Goal: Communication & Community: Ask a question

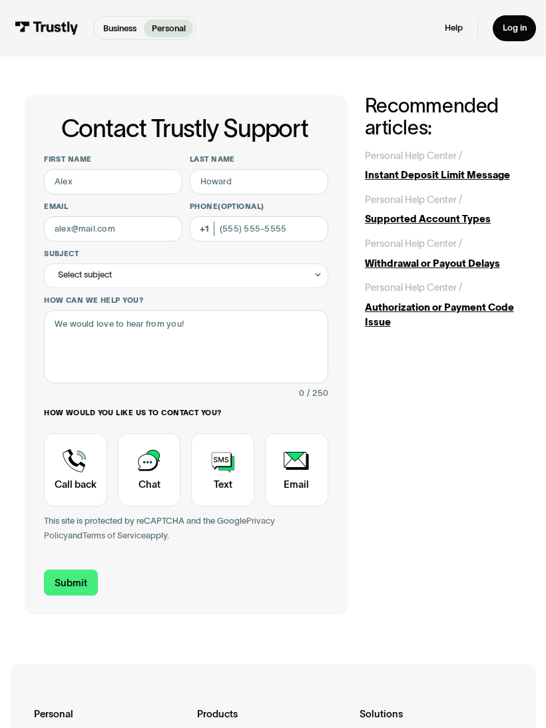
click at [486, 260] on div "Withdrawal or Payout Delays" at bounding box center [443, 263] width 157 height 15
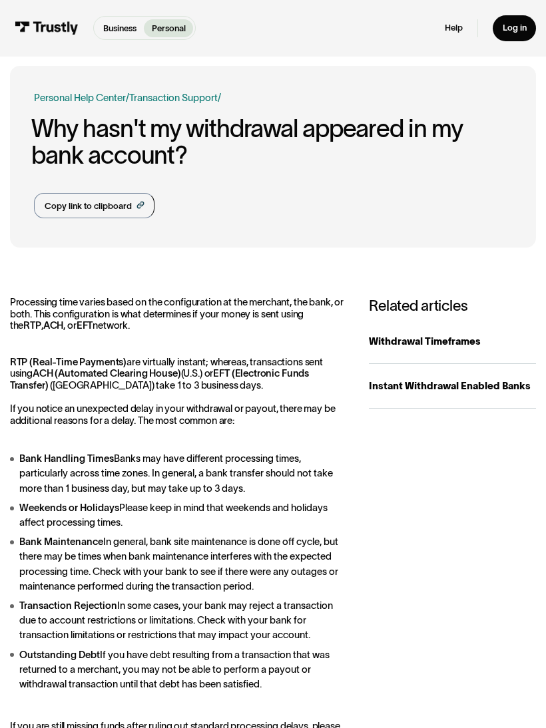
click at [370, 521] on div "Related articles Withdrawal Timeframes Business Personal Instant Withdrawal Ena…" at bounding box center [452, 520] width 167 height 447
click at [182, 27] on p "Personal" at bounding box center [169, 28] width 34 height 13
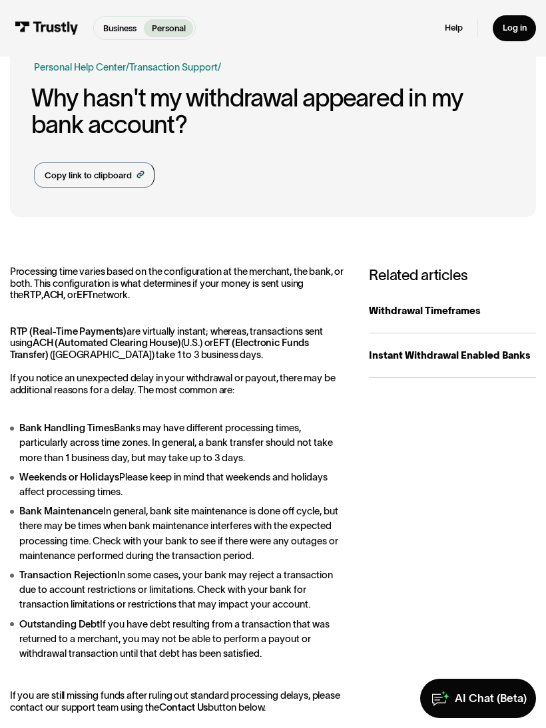
scroll to position [33, 0]
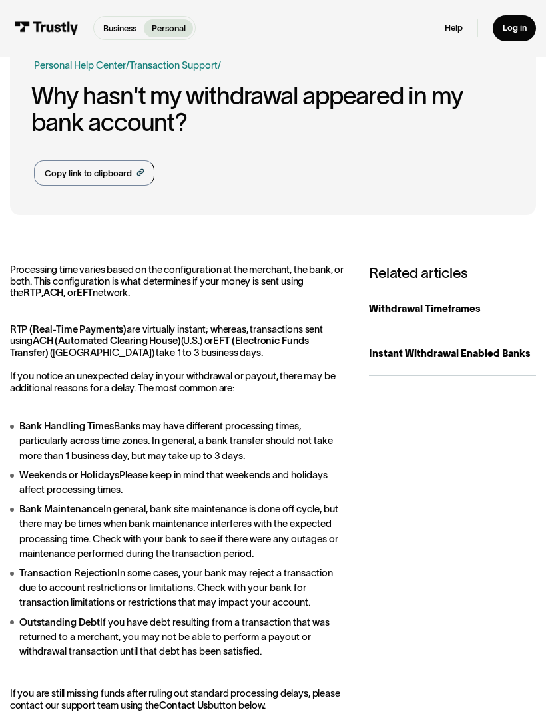
click at [464, 45] on div "Business Personal Business Personal Help Log in Business Personal Help Log in" at bounding box center [275, 28] width 521 height 57
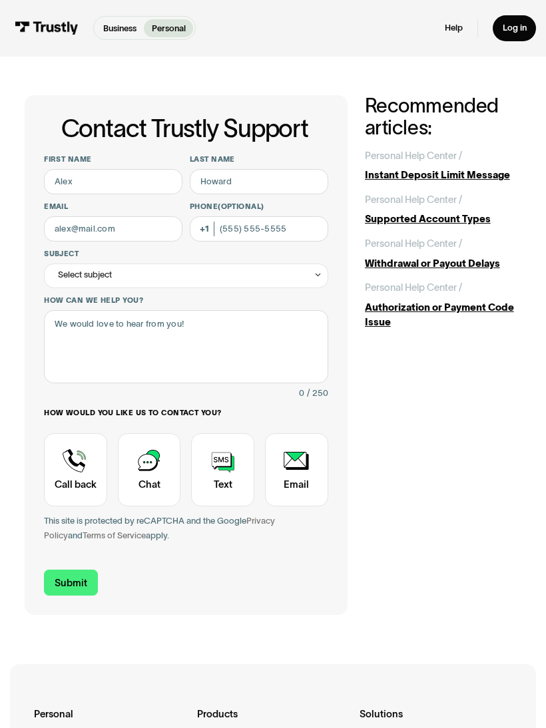
click at [155, 473] on div "Contact Trustly Support" at bounding box center [149, 469] width 63 height 73
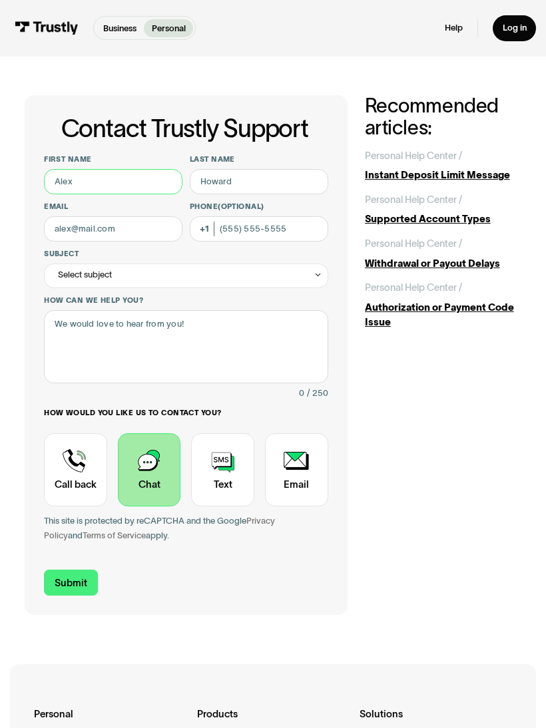
click at [118, 177] on input "First name" at bounding box center [113, 181] width 138 height 25
type input "Eric"
click at [283, 178] on input "Last name" at bounding box center [259, 181] width 138 height 25
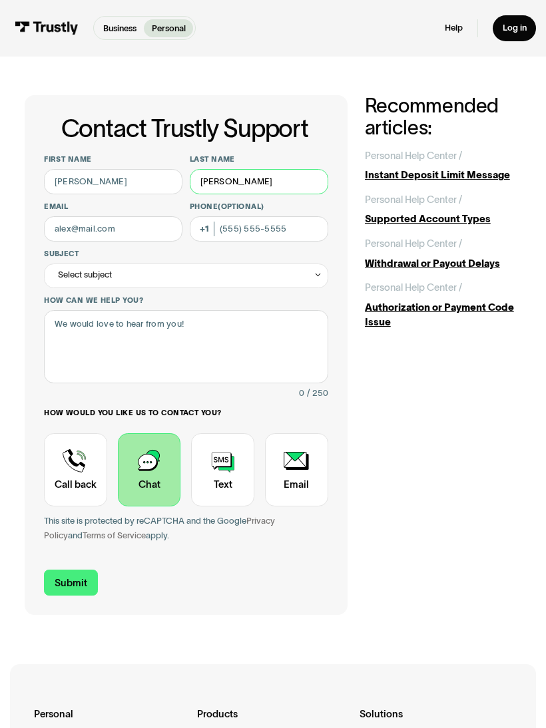
type input "Valdes"
click at [126, 230] on input "Email" at bounding box center [113, 228] width 138 height 25
click at [315, 275] on icon "Contact Trustly Support" at bounding box center [317, 274] width 9 height 9
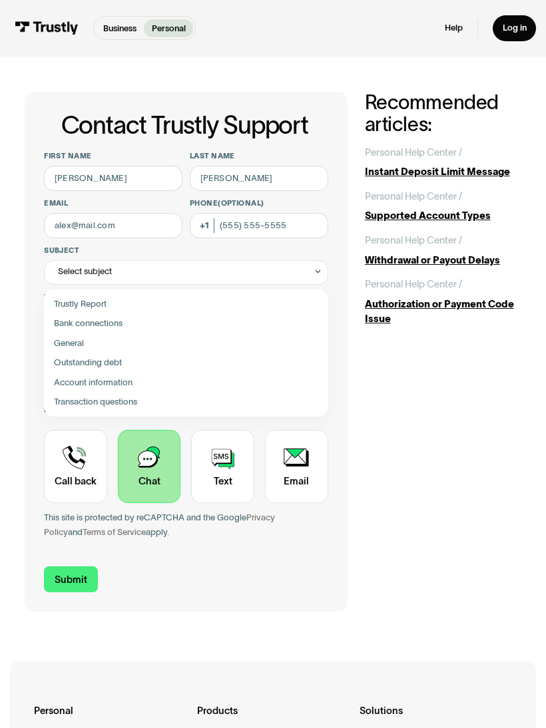
scroll to position [4, 0]
click at [121, 315] on div "Contact Trustly Support" at bounding box center [186, 322] width 274 height 19
type input "**********"
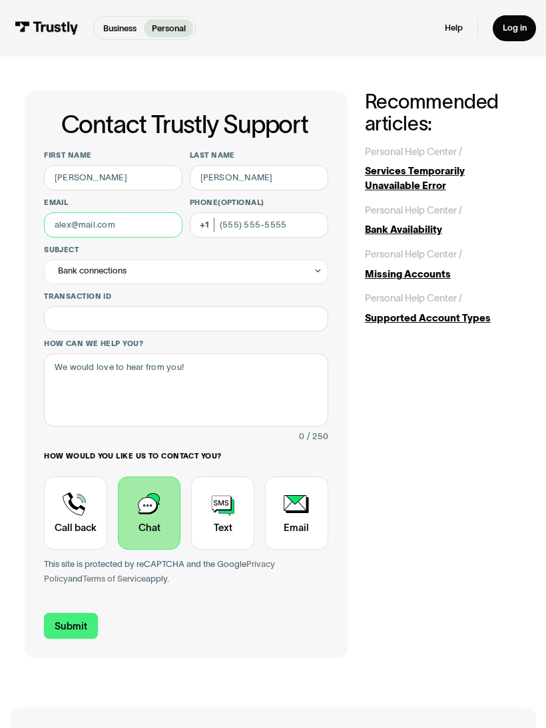
click at [133, 220] on input "Email" at bounding box center [113, 224] width 138 height 25
type input "ejv989@yahoo.com"
click at [285, 223] on input "Phone (Optional)" at bounding box center [259, 224] width 138 height 25
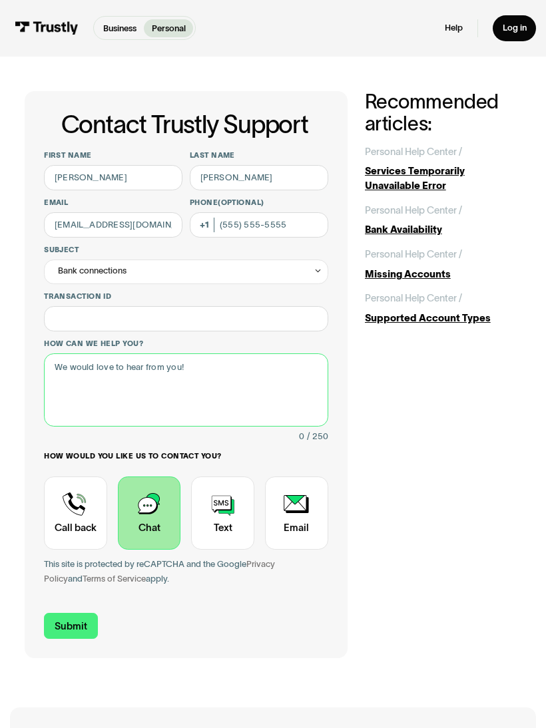
click at [190, 357] on textarea "How can we help you?" at bounding box center [185, 389] width 283 height 73
type textarea "I was just notified by hardrock"
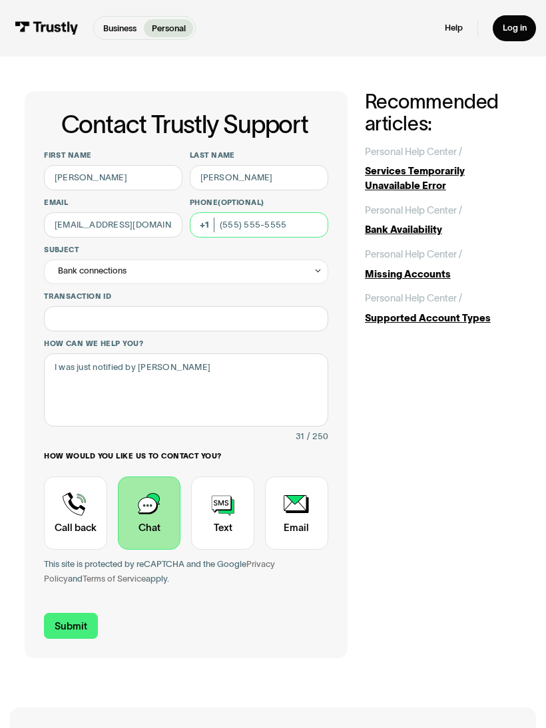
click at [266, 233] on input "Phone (Optional)" at bounding box center [259, 224] width 138 height 25
type input "(305) 336-2789"
click at [209, 363] on textarea "I was just notified by hardrock" at bounding box center [185, 389] width 283 height 73
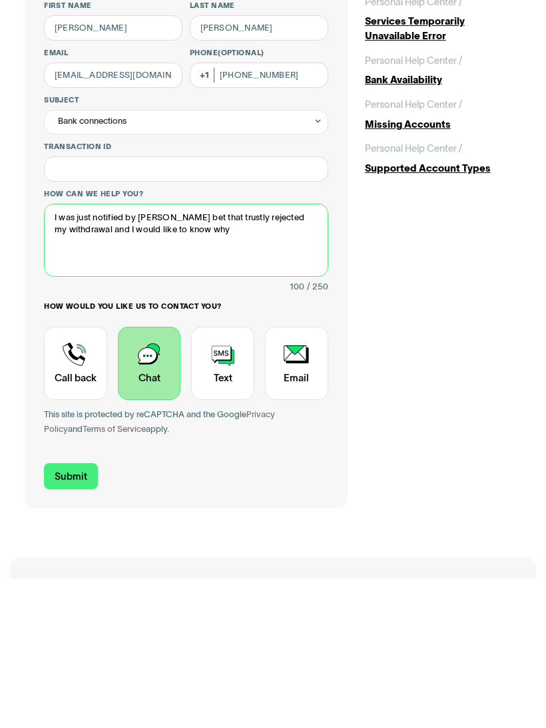
type textarea "I was just notified by hardrock bet that trustly rejected my withdrawal and I w…"
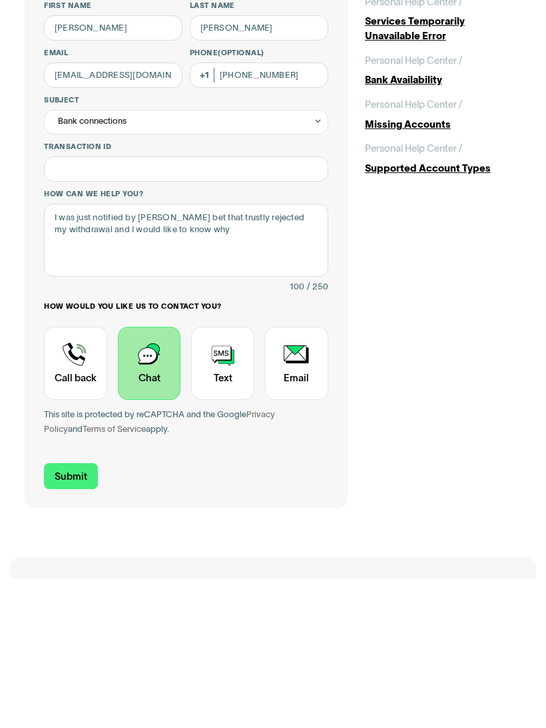
click at [81, 613] on input "Submit" at bounding box center [70, 626] width 53 height 26
type input "+13053362789"
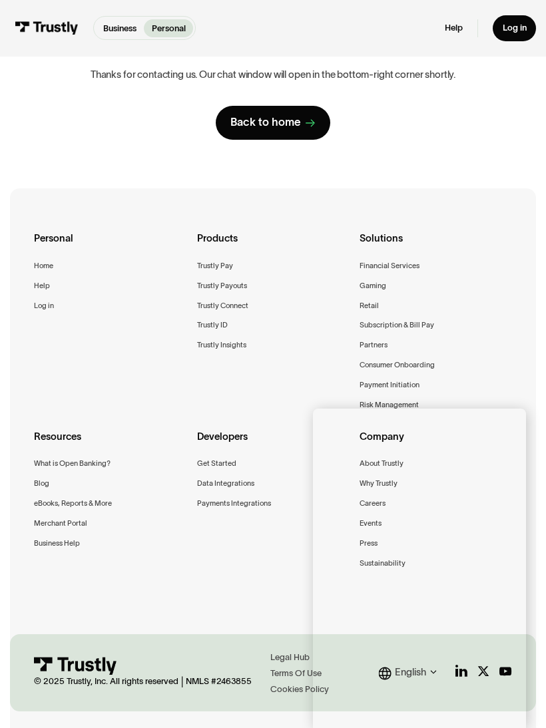
scroll to position [151, 0]
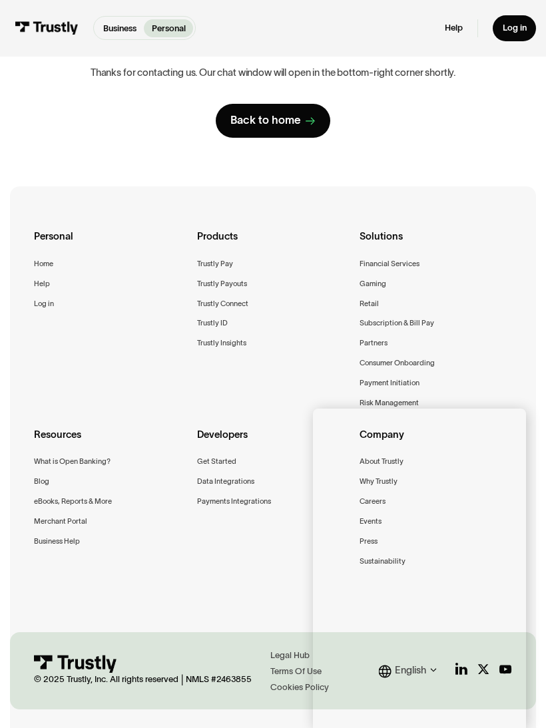
click at [448, 29] on link "Help" at bounding box center [453, 28] width 18 height 11
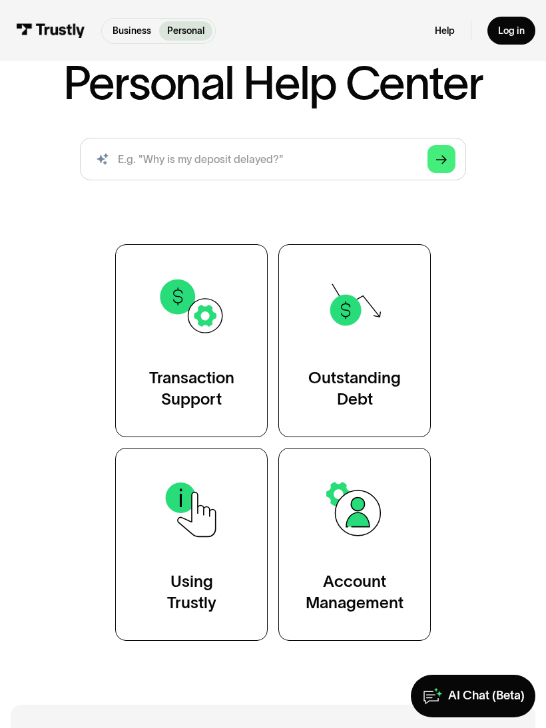
scroll to position [112, 0]
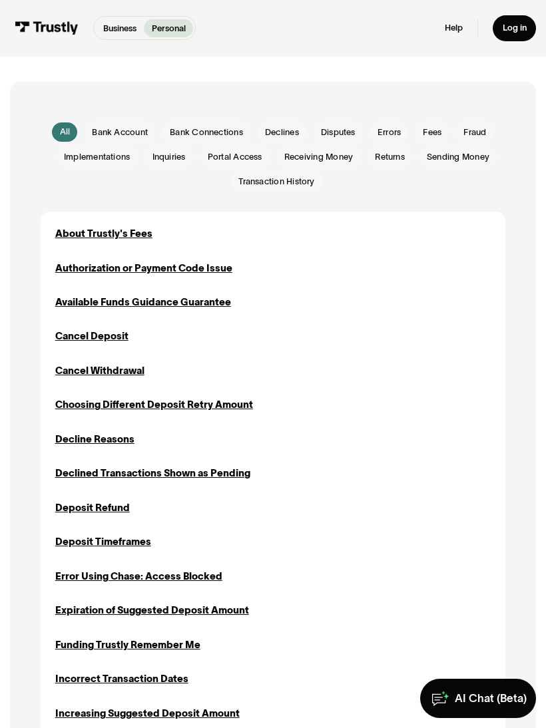
scroll to position [240, 0]
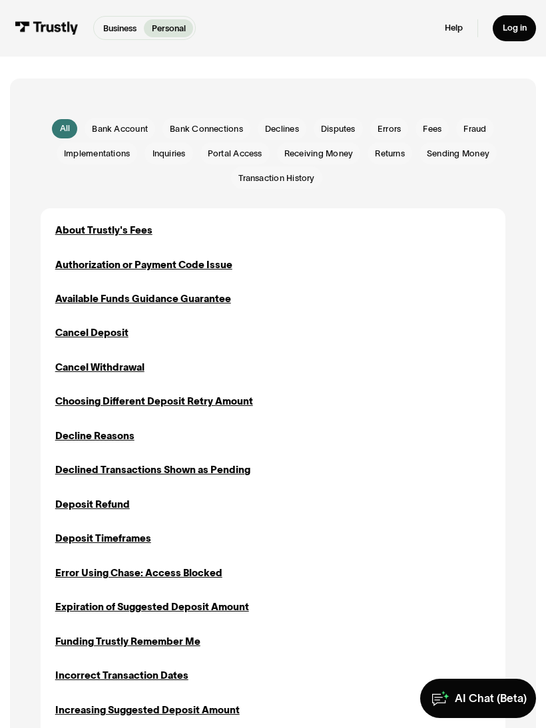
click at [112, 438] on div "Decline Reasons" at bounding box center [94, 435] width 79 height 15
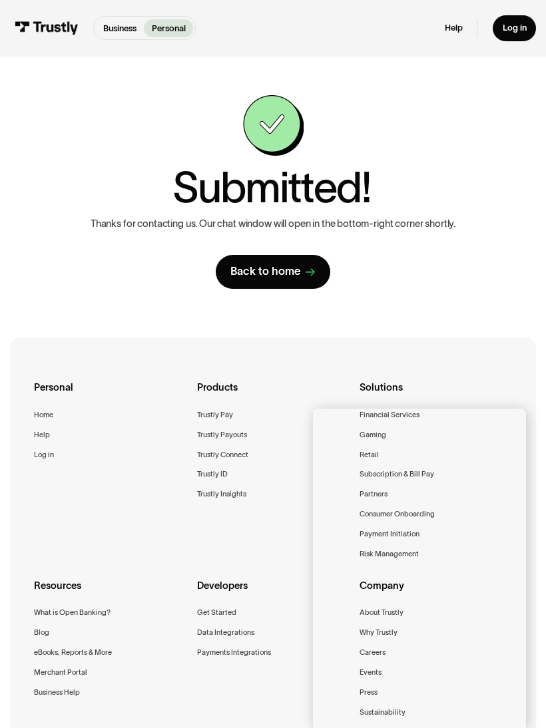
click at [464, 5] on div "Business Personal Business Personal Help Log in Business Personal Help Log in" at bounding box center [275, 28] width 521 height 57
click at [451, 27] on link "Help" at bounding box center [453, 28] width 18 height 11
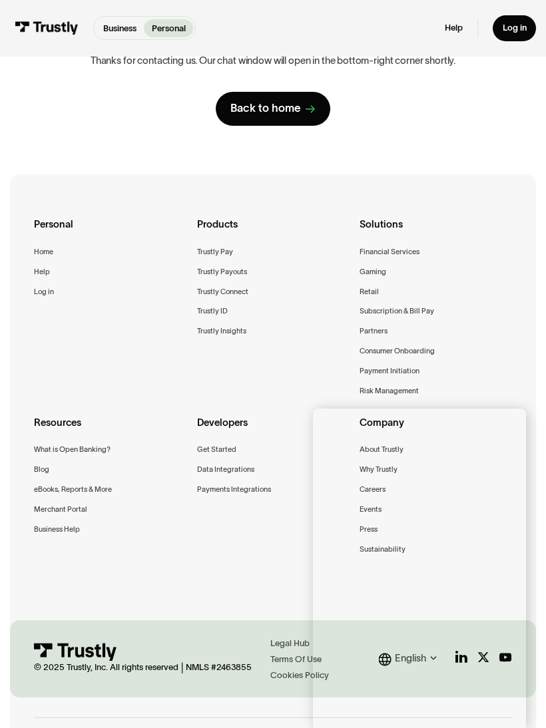
scroll to position [162, 0]
click at [513, 36] on link "Log in" at bounding box center [513, 28] width 43 height 26
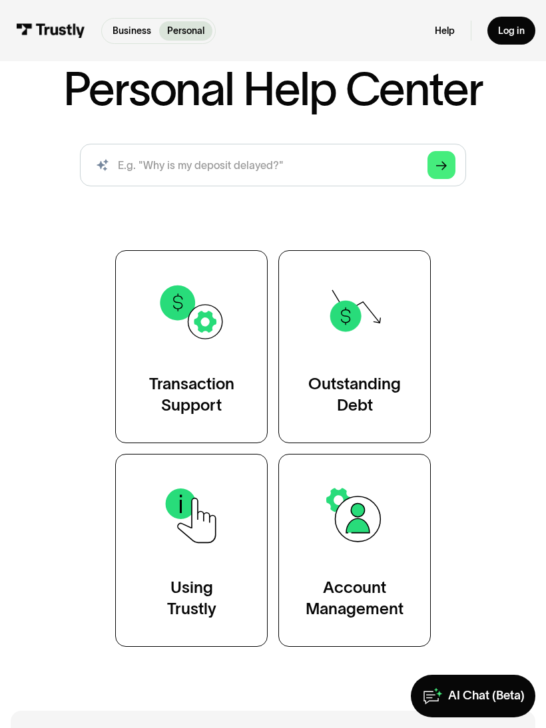
scroll to position [107, 0]
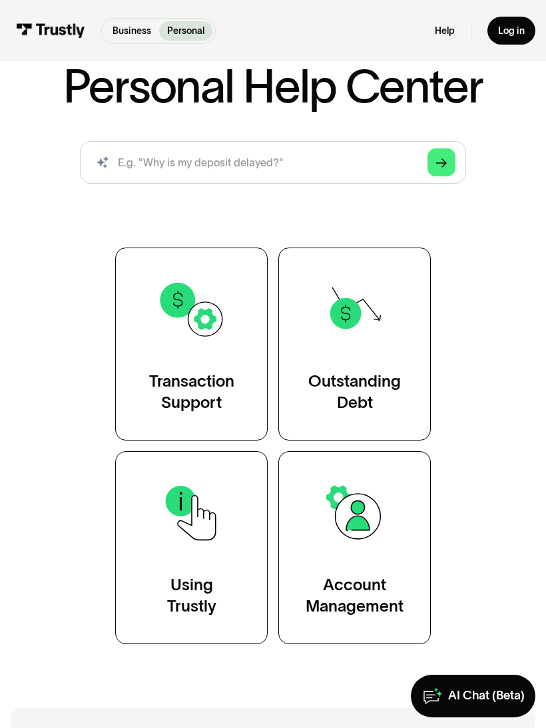
click at [212, 357] on link "Transaction Support" at bounding box center [191, 343] width 152 height 193
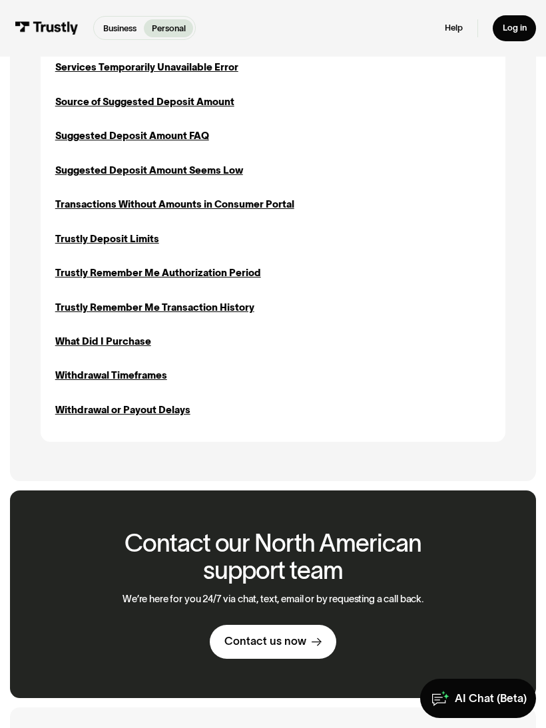
scroll to position [1295, 0]
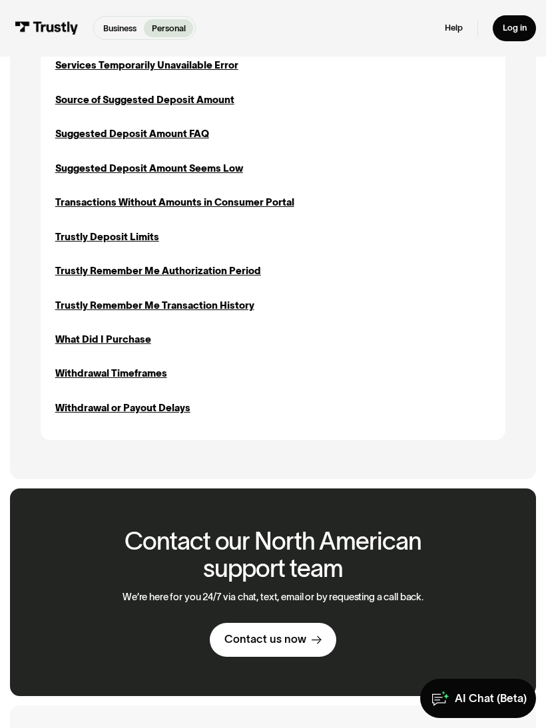
click at [167, 404] on div "Withdrawal or Payout Delays" at bounding box center [122, 408] width 135 height 15
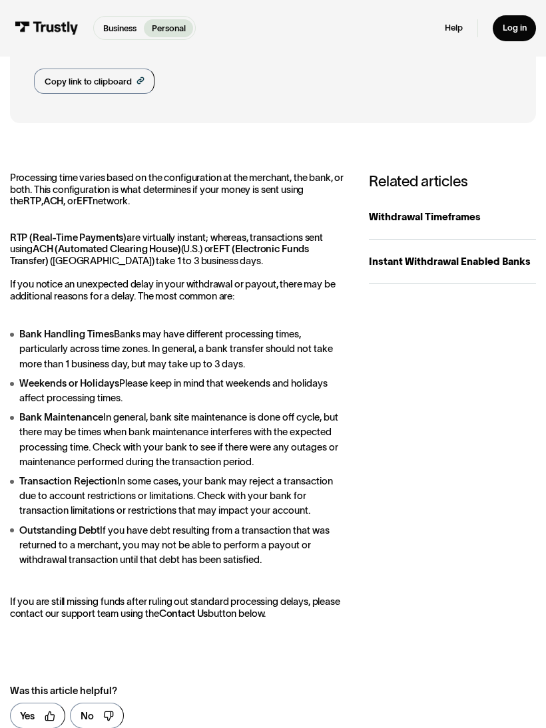
scroll to position [117, 0]
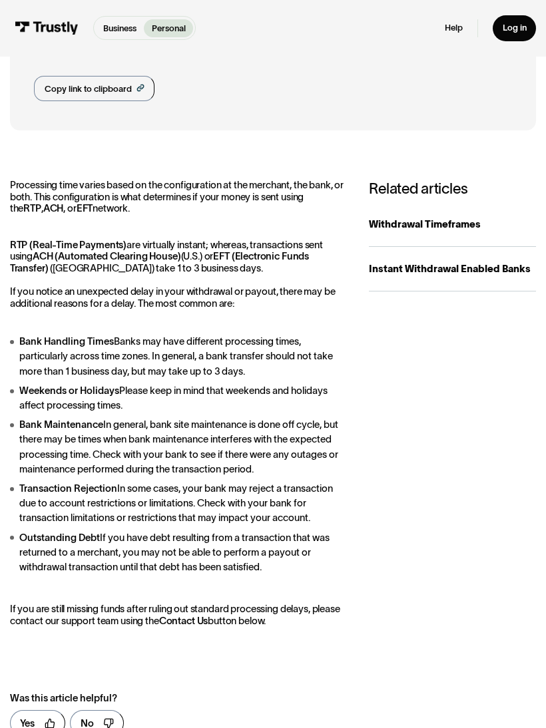
click at [456, 275] on div "Instant Withdrawal Enabled Banks" at bounding box center [452, 268] width 167 height 15
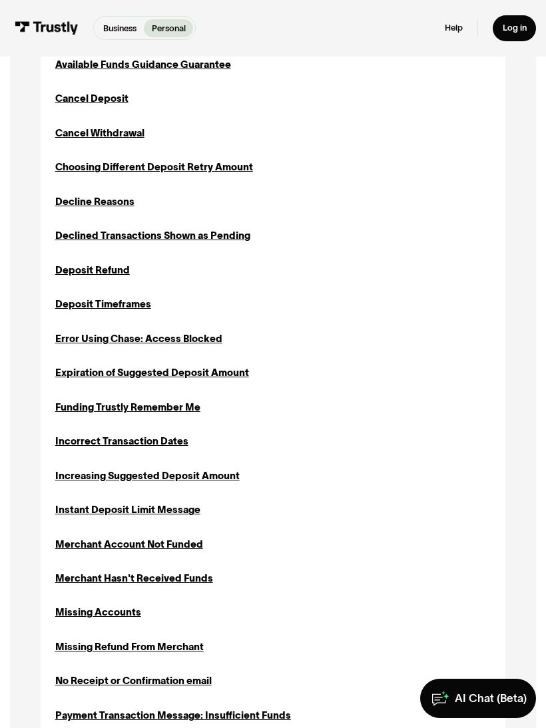
click at [488, 695] on div "AI Chat (Beta)" at bounding box center [490, 698] width 72 height 15
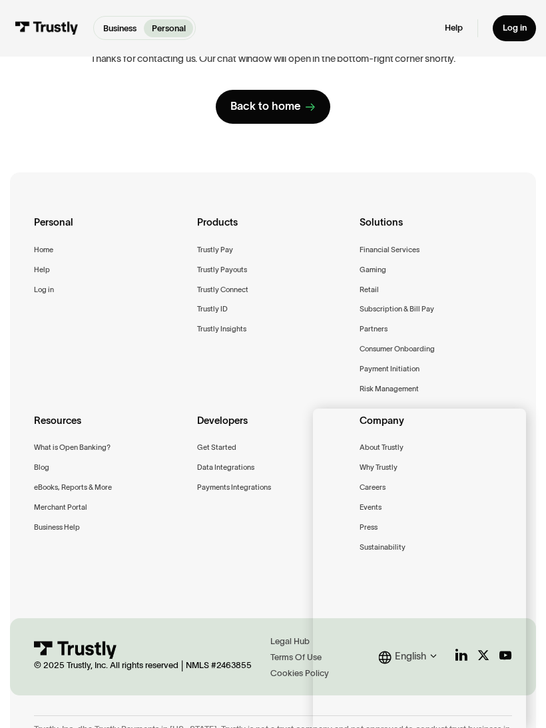
scroll to position [162, 0]
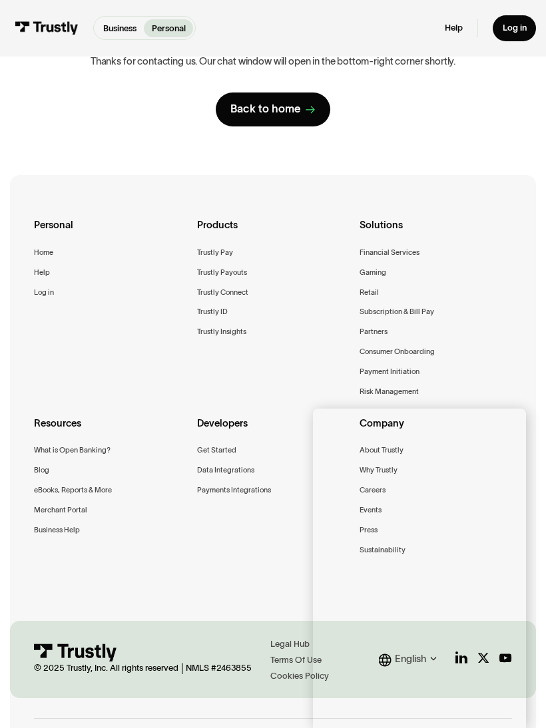
click at [410, 386] on div "Risk Management" at bounding box center [388, 391] width 59 height 13
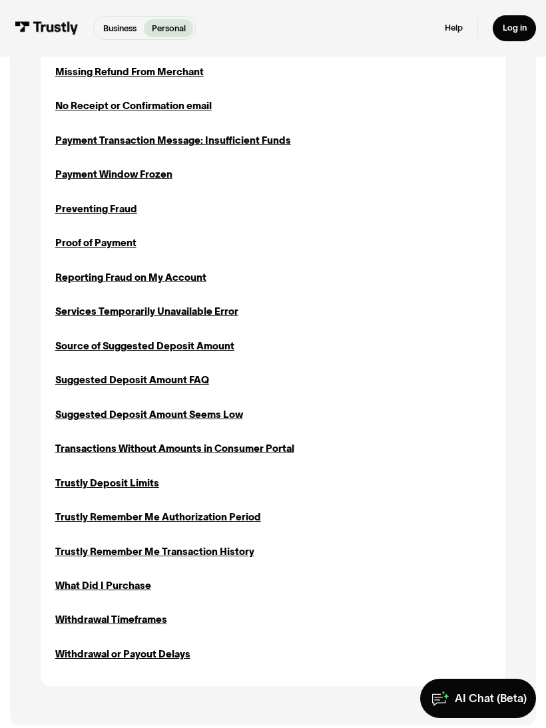
scroll to position [1067, 0]
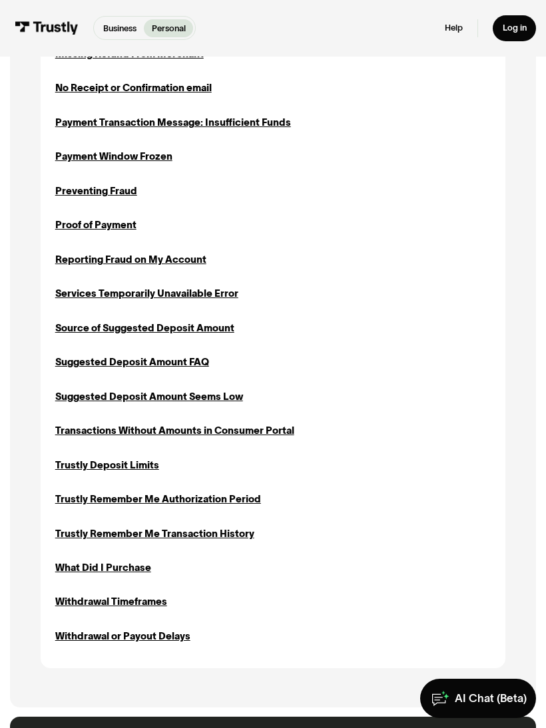
click at [173, 631] on div "Withdrawal or Payout Delays" at bounding box center [122, 636] width 135 height 15
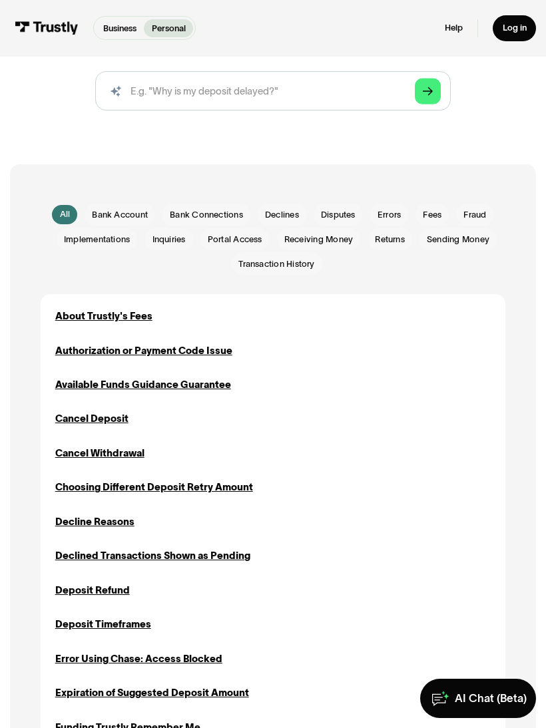
scroll to position [108, 0]
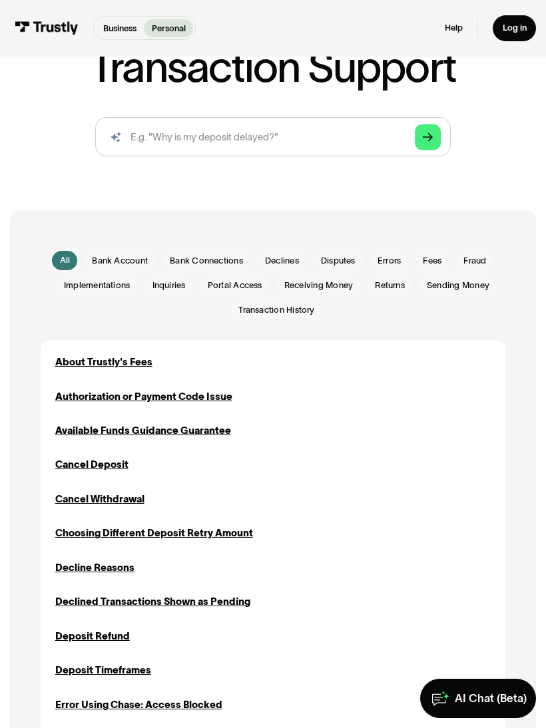
click at [500, 700] on div "AI Chat (Beta)" at bounding box center [490, 698] width 72 height 15
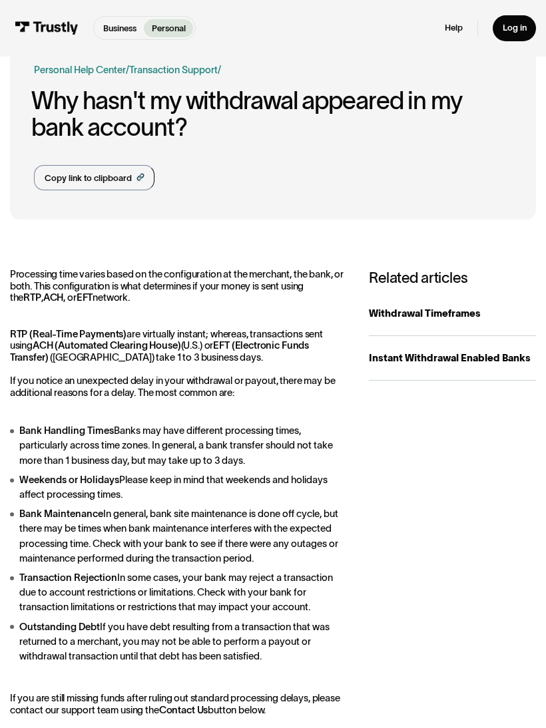
scroll to position [20, 0]
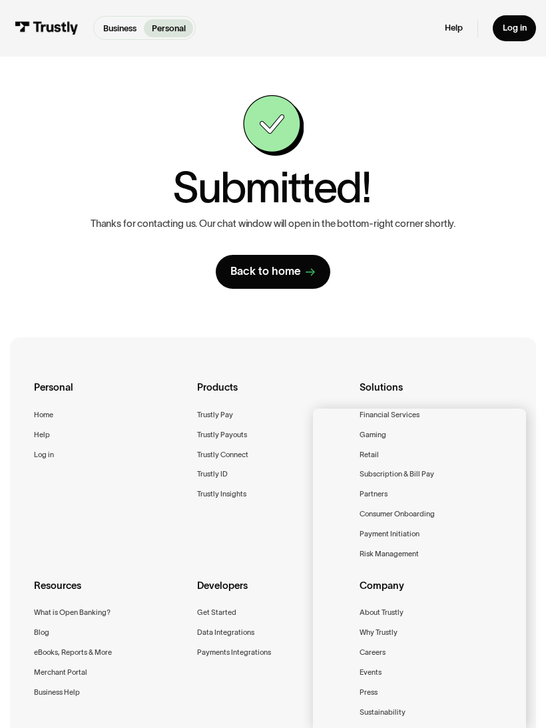
scroll to position [29, 0]
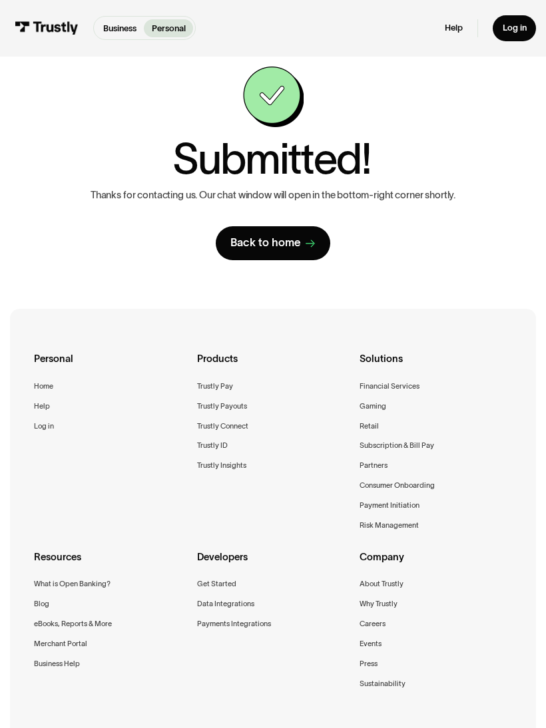
click at [293, 241] on div "Back to home" at bounding box center [265, 243] width 71 height 15
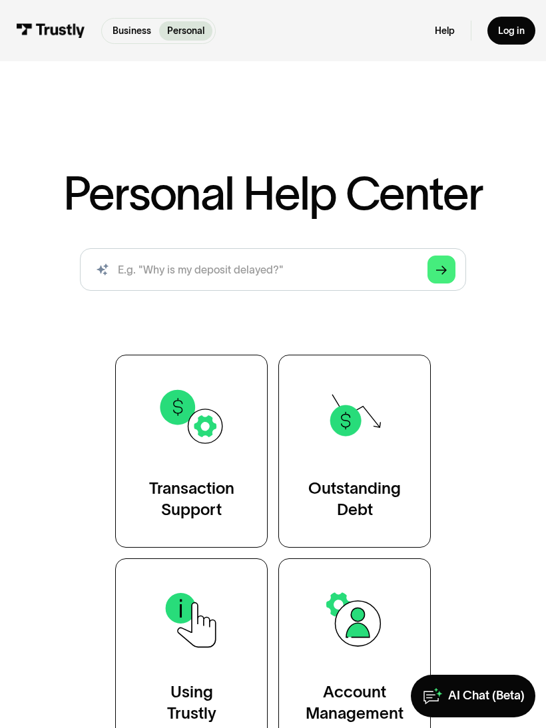
click at [228, 495] on div "Transaction Support" at bounding box center [191, 499] width 85 height 43
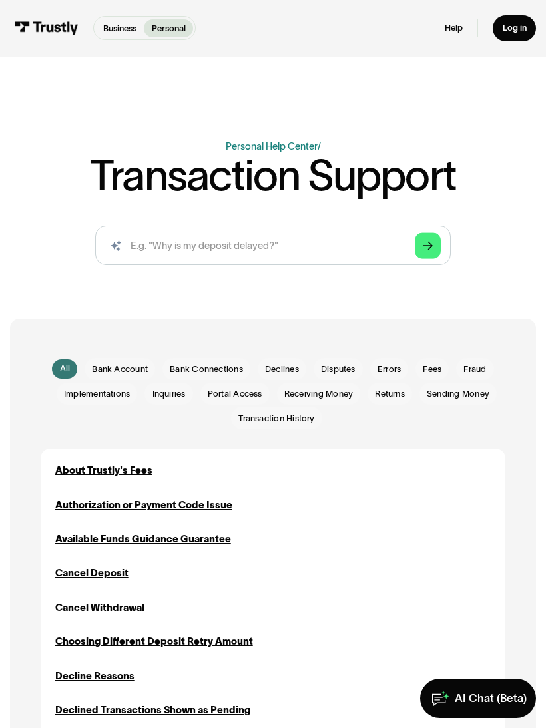
click at [293, 359] on div "Email Form" at bounding box center [281, 369] width 49 height 22
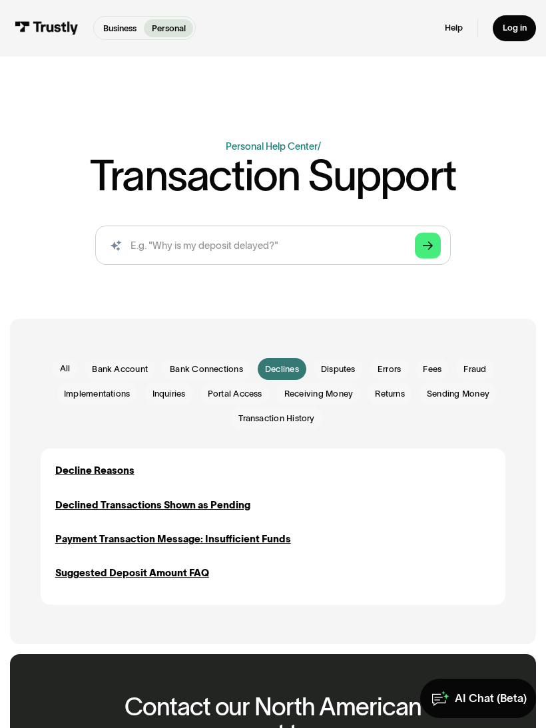
click at [74, 367] on link "All" at bounding box center [64, 368] width 25 height 19
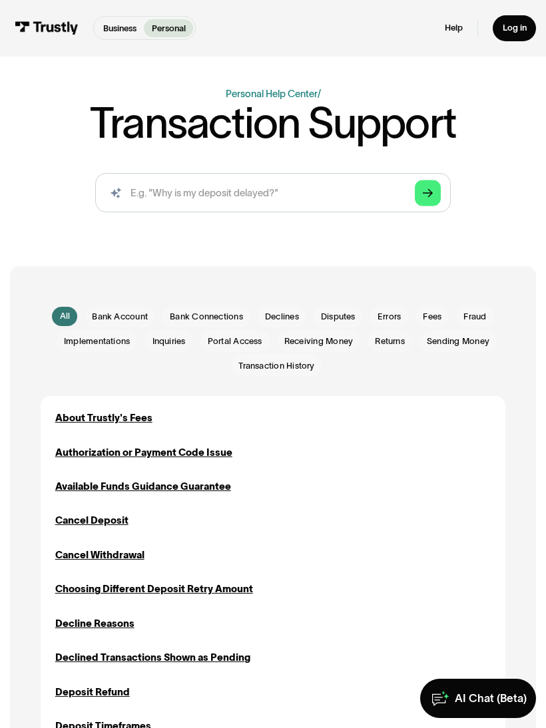
scroll to position [24, 0]
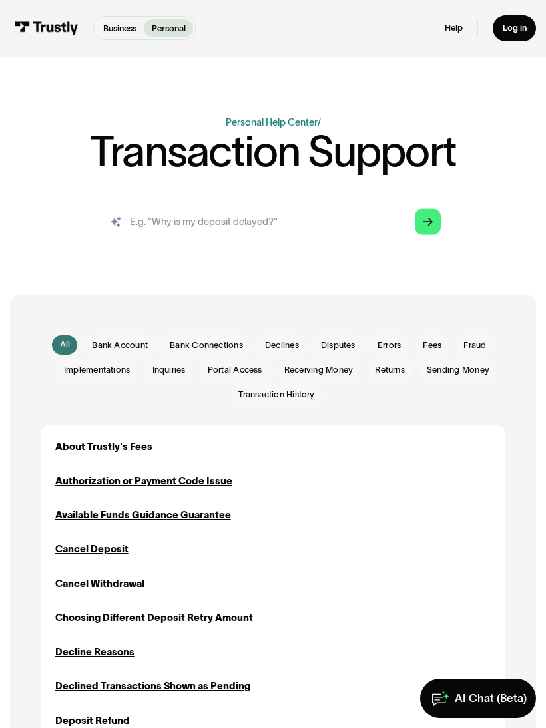
click at [300, 216] on input "search" at bounding box center [272, 221] width 355 height 39
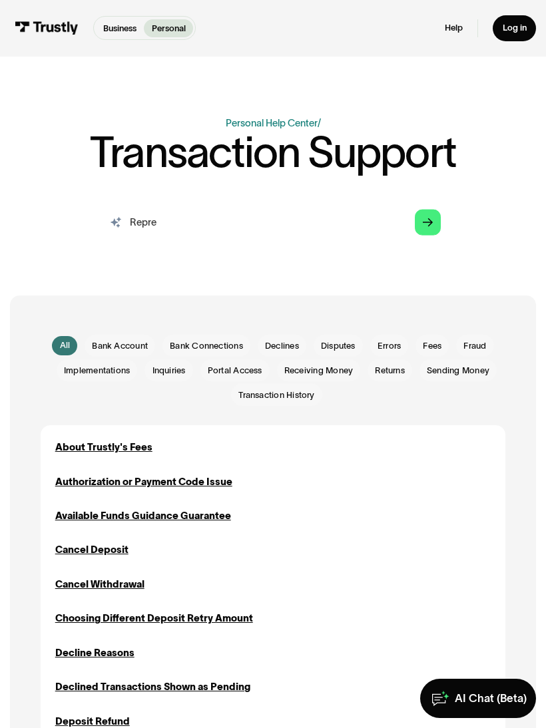
type input "Repre"
click at [428, 222] on polygon "Search" at bounding box center [427, 222] width 10 height 8
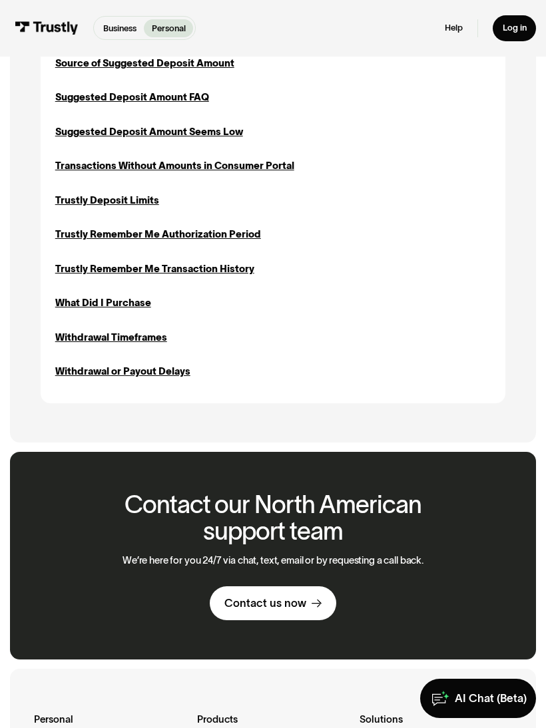
scroll to position [1478, 0]
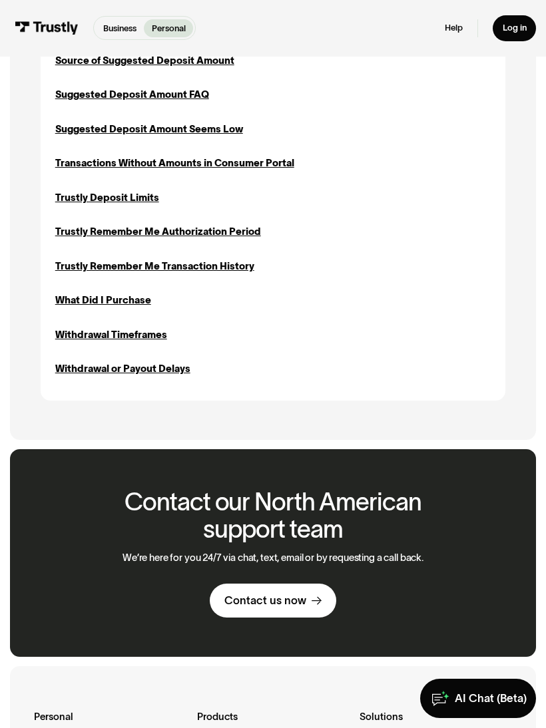
click at [311, 599] on icon at bounding box center [316, 601] width 10 height 10
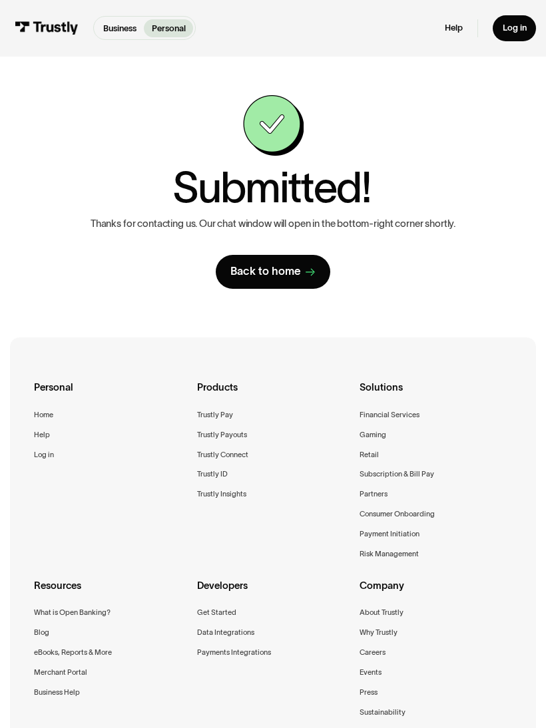
click at [44, 418] on div "Home" at bounding box center [43, 414] width 19 height 13
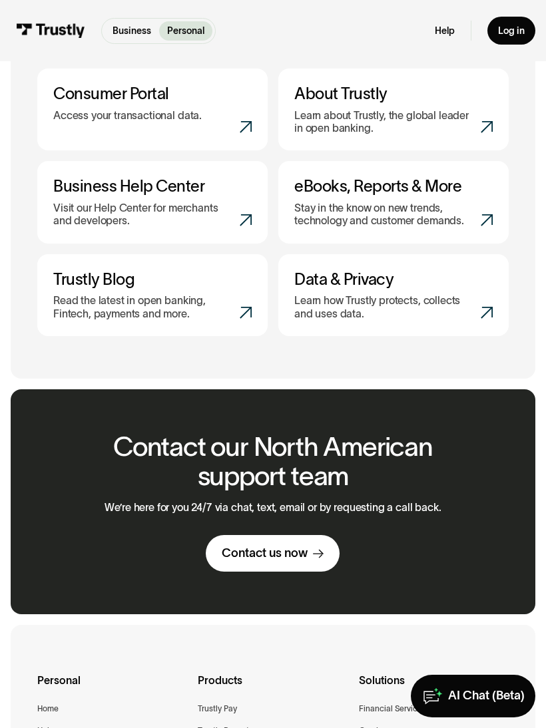
scroll to position [799, 0]
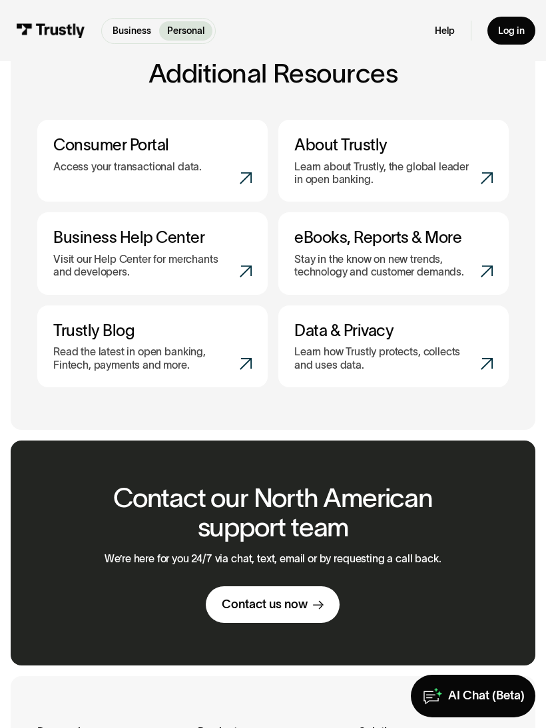
click at [270, 602] on div "Contact us now" at bounding box center [265, 604] width 86 height 15
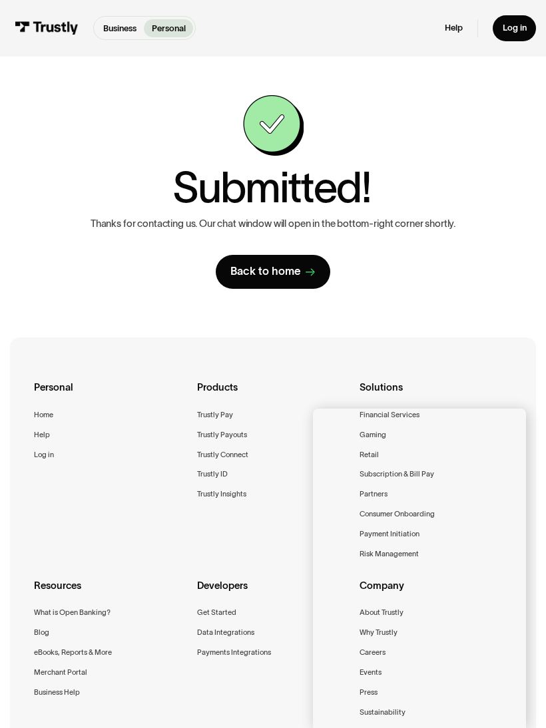
click at [309, 270] on icon at bounding box center [310, 273] width 10 height 10
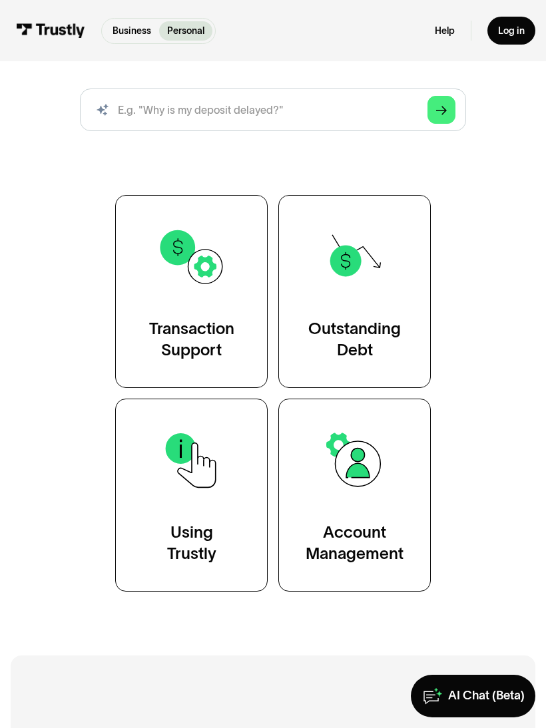
scroll to position [1025, 0]
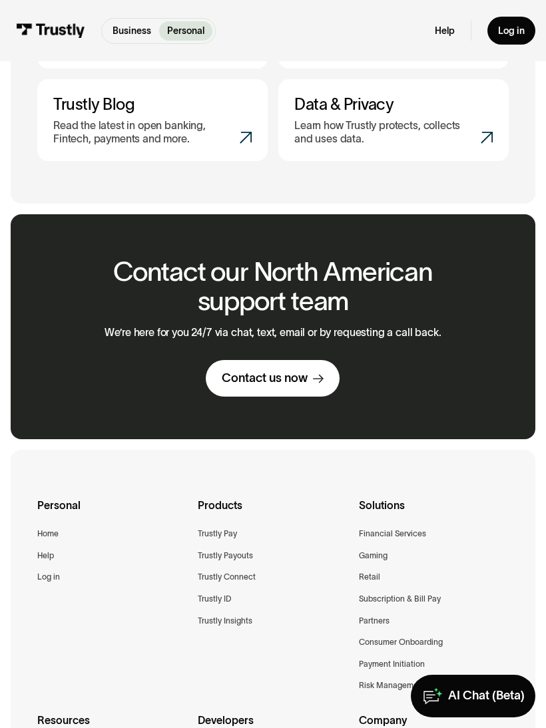
click at [407, 283] on h2 "Contact our North American support team" at bounding box center [272, 286] width 365 height 59
click at [323, 374] on icon at bounding box center [318, 379] width 11 height 11
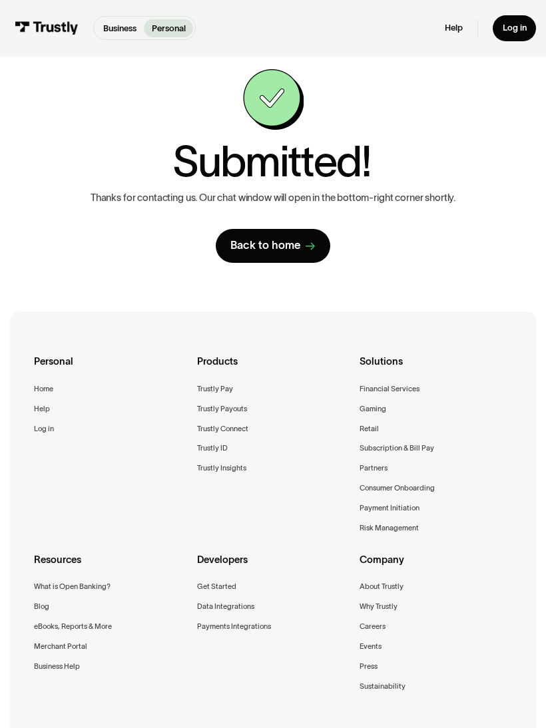
scroll to position [23, 0]
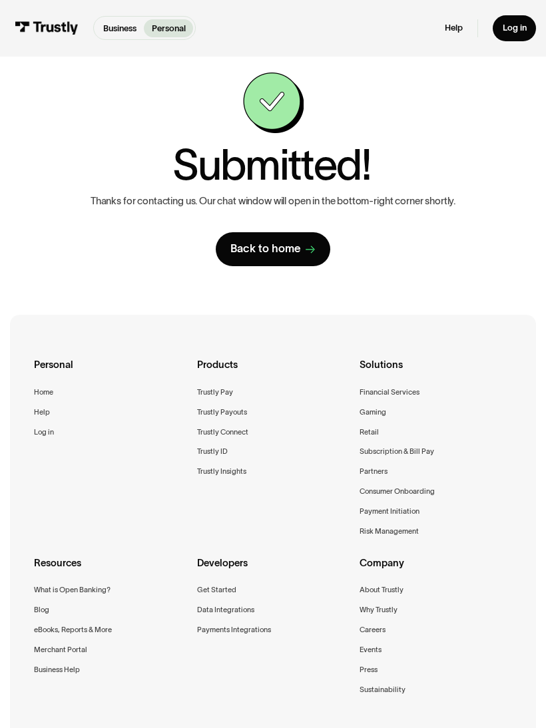
click at [297, 247] on div "Back to home" at bounding box center [265, 248] width 71 height 15
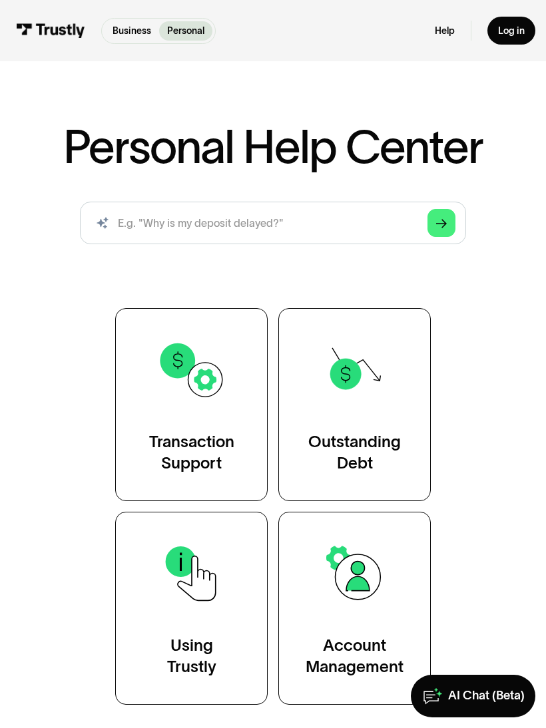
scroll to position [54, 0]
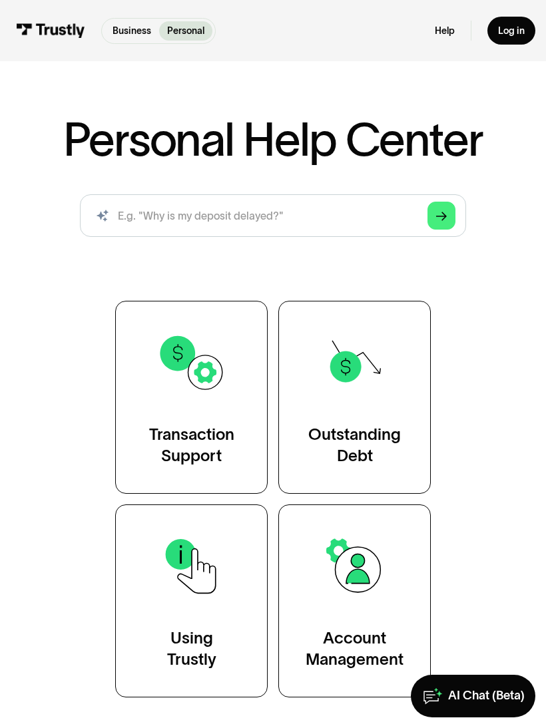
click at [227, 424] on div "Transaction Support" at bounding box center [191, 445] width 85 height 43
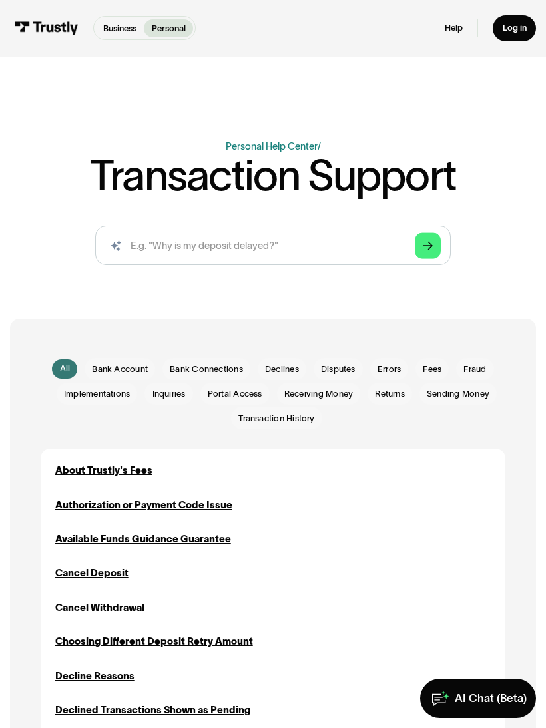
click at [305, 570] on div "Cancel Deposit Inquiries Sending Money" at bounding box center [273, 572] width 436 height 15
click at [492, 706] on div "AI Chat (Beta)" at bounding box center [490, 698] width 72 height 15
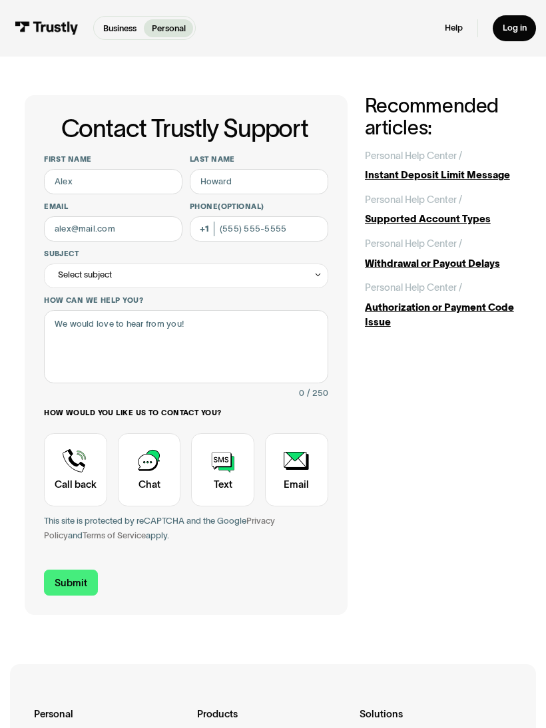
click at [86, 475] on div "Contact Trustly Support" at bounding box center [75, 469] width 63 height 73
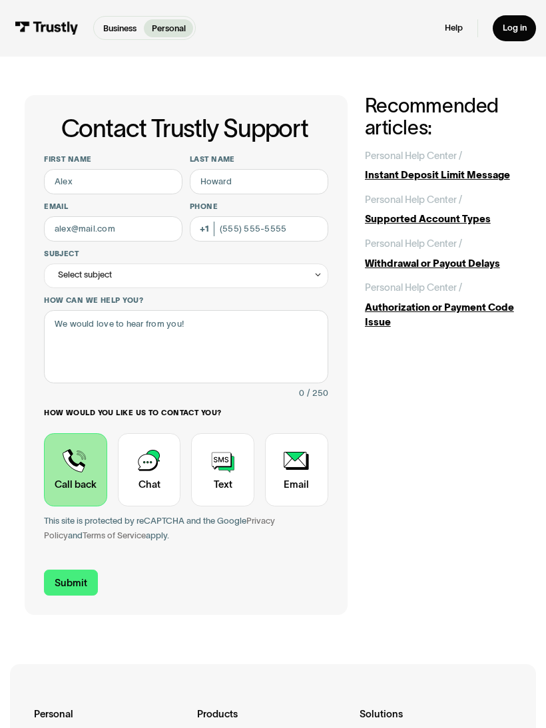
click at [156, 470] on div "Contact Trustly Support" at bounding box center [149, 469] width 63 height 73
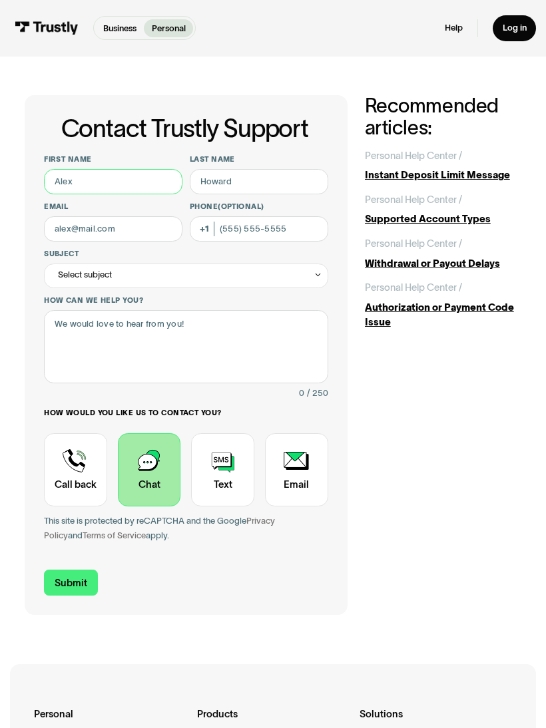
click at [140, 186] on input "First name" at bounding box center [113, 181] width 138 height 25
type input "[PERSON_NAME]"
click at [280, 186] on input "Last name" at bounding box center [259, 181] width 138 height 25
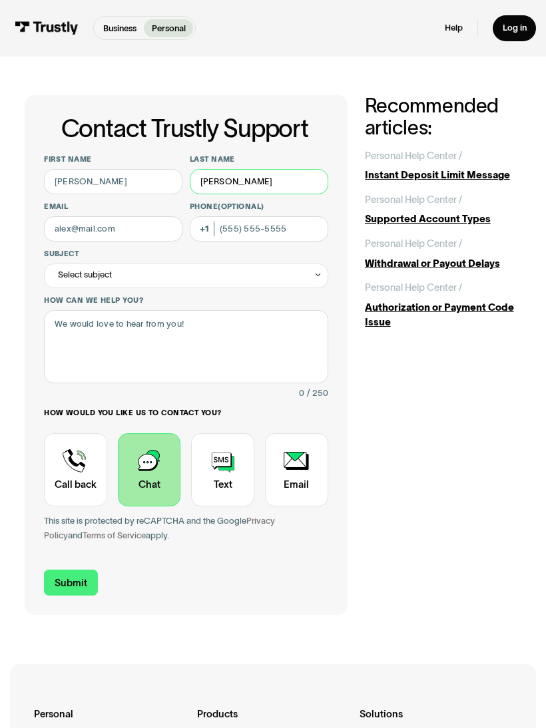
type input "[PERSON_NAME]"
click at [143, 222] on input "Email" at bounding box center [113, 228] width 138 height 25
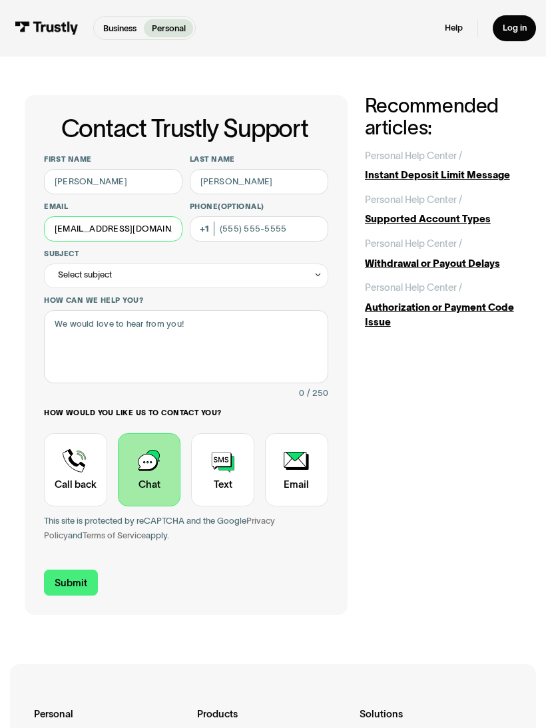
type input "[EMAIL_ADDRESS][DOMAIN_NAME]"
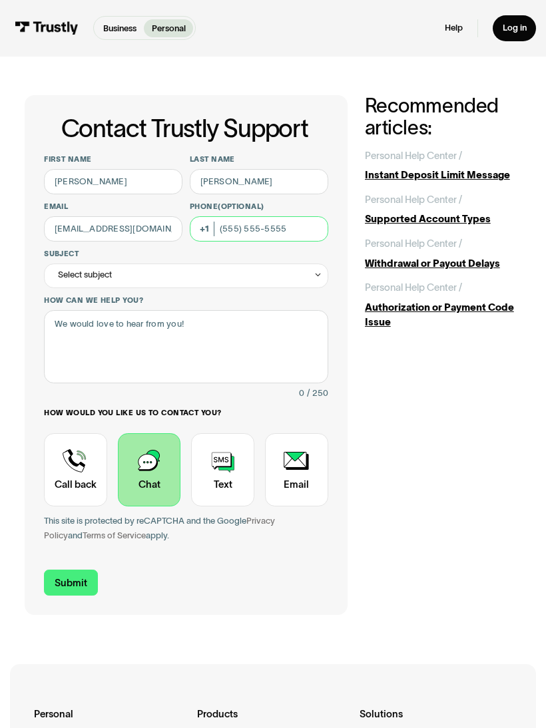
click at [250, 236] on input "Phone (Optional)" at bounding box center [259, 228] width 138 height 25
type input "[PHONE_NUMBER]"
click at [314, 279] on div "Contact Trustly Support" at bounding box center [317, 274] width 9 height 9
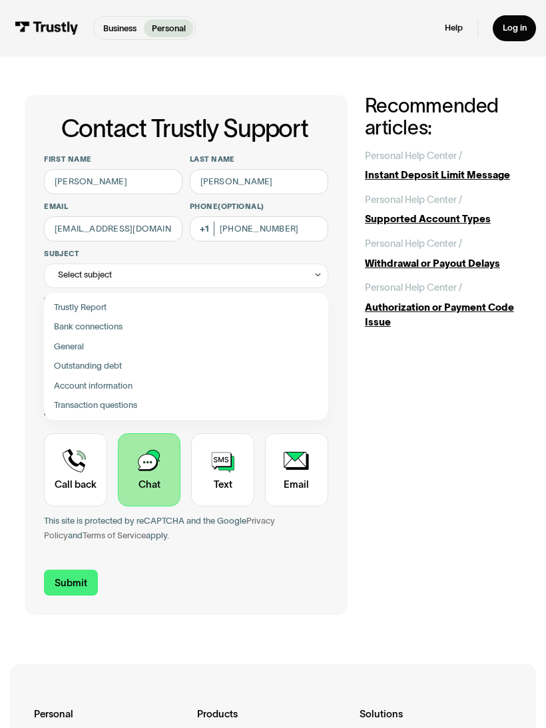
click at [135, 405] on div "Contact Trustly Support" at bounding box center [186, 404] width 274 height 19
type input "**********"
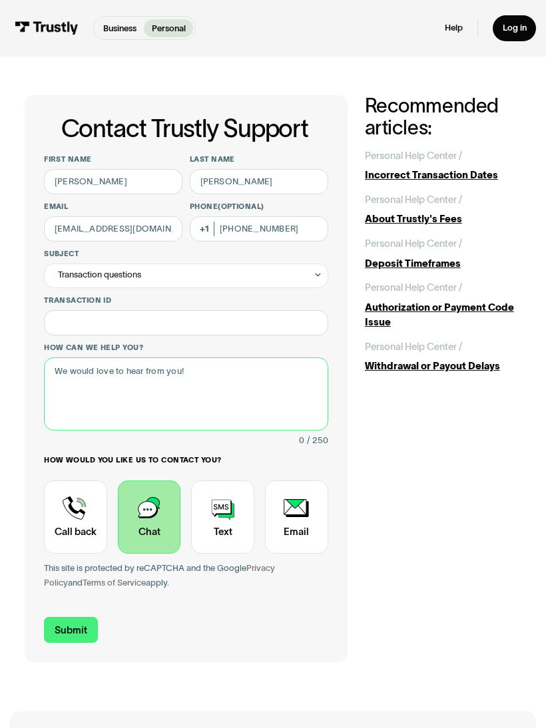
click at [178, 379] on textarea "How can we help you?" at bounding box center [185, 393] width 283 height 73
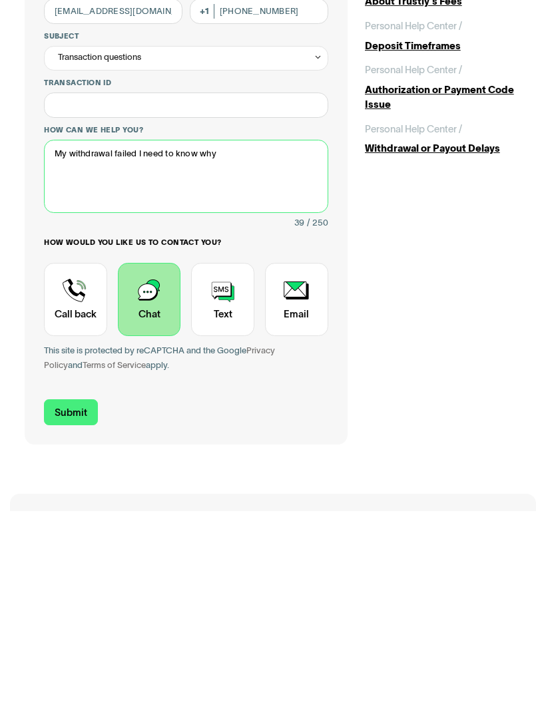
type textarea "My withdrawal failed I need to know why"
click at [72, 617] on input "Submit" at bounding box center [70, 630] width 53 height 26
type input "[PHONE_NUMBER]"
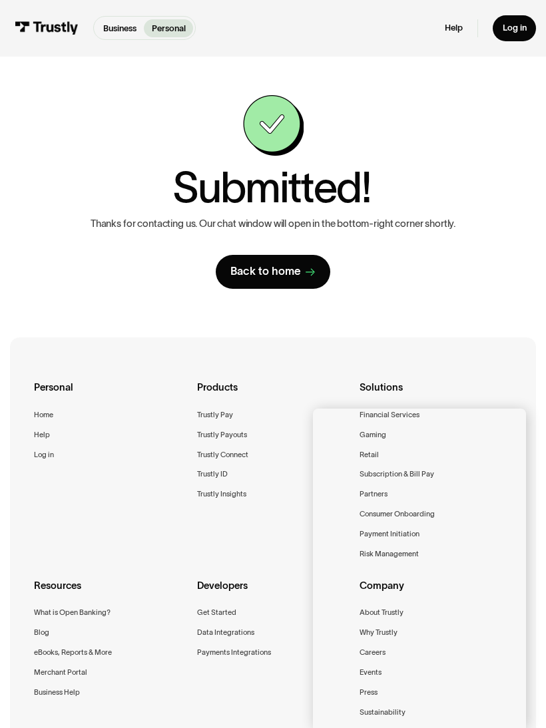
click at [77, 406] on div "Personal" at bounding box center [110, 394] width 152 height 28
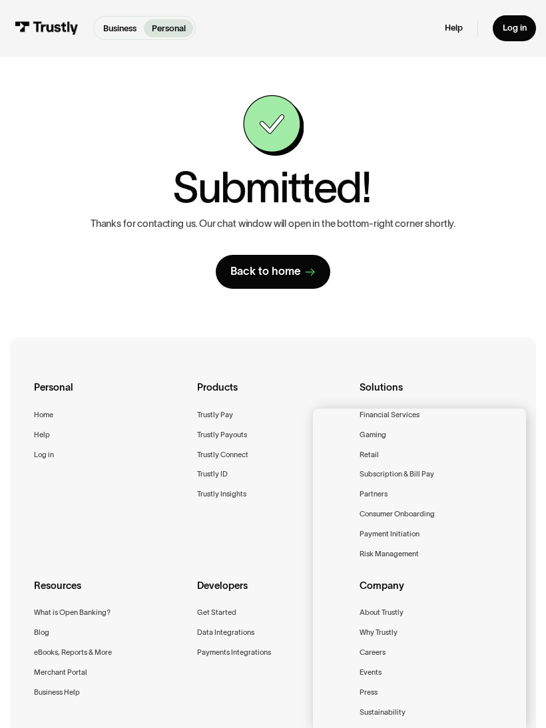
scroll to position [182, 0]
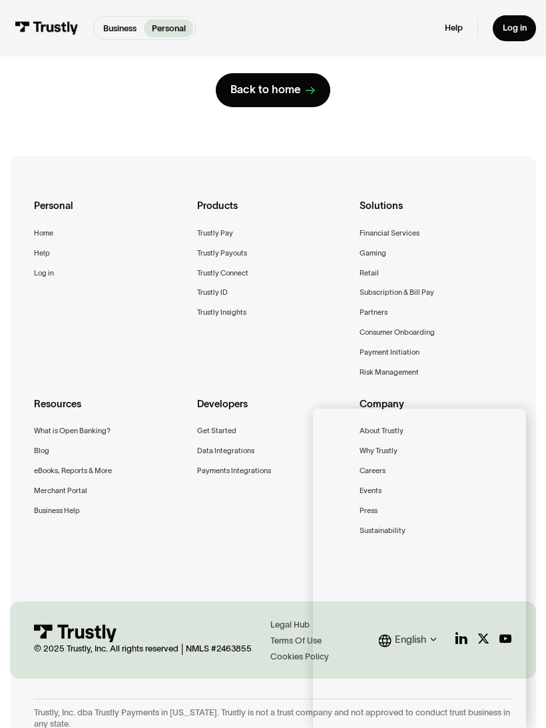
click at [439, 129] on div "Contact Trustly Support First name Last name Email Phone (Optional) Subject Sel…" at bounding box center [273, 10] width 496 height 271
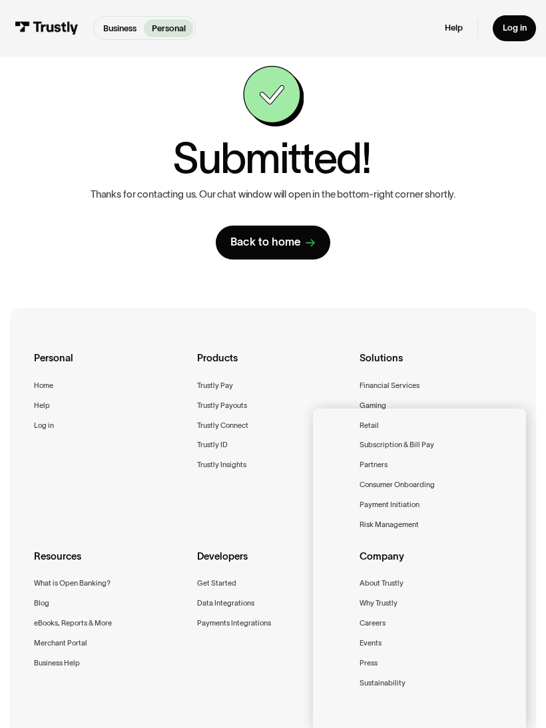
scroll to position [81, 0]
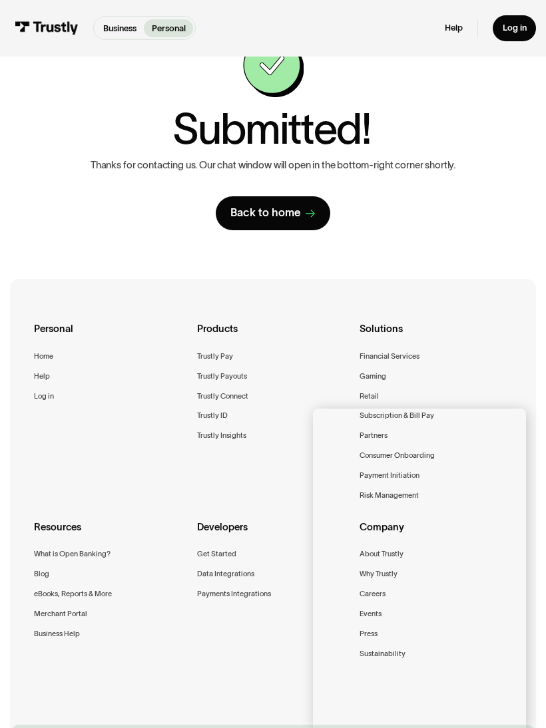
scroll to position [0, 0]
